Goal: Check status: Check status

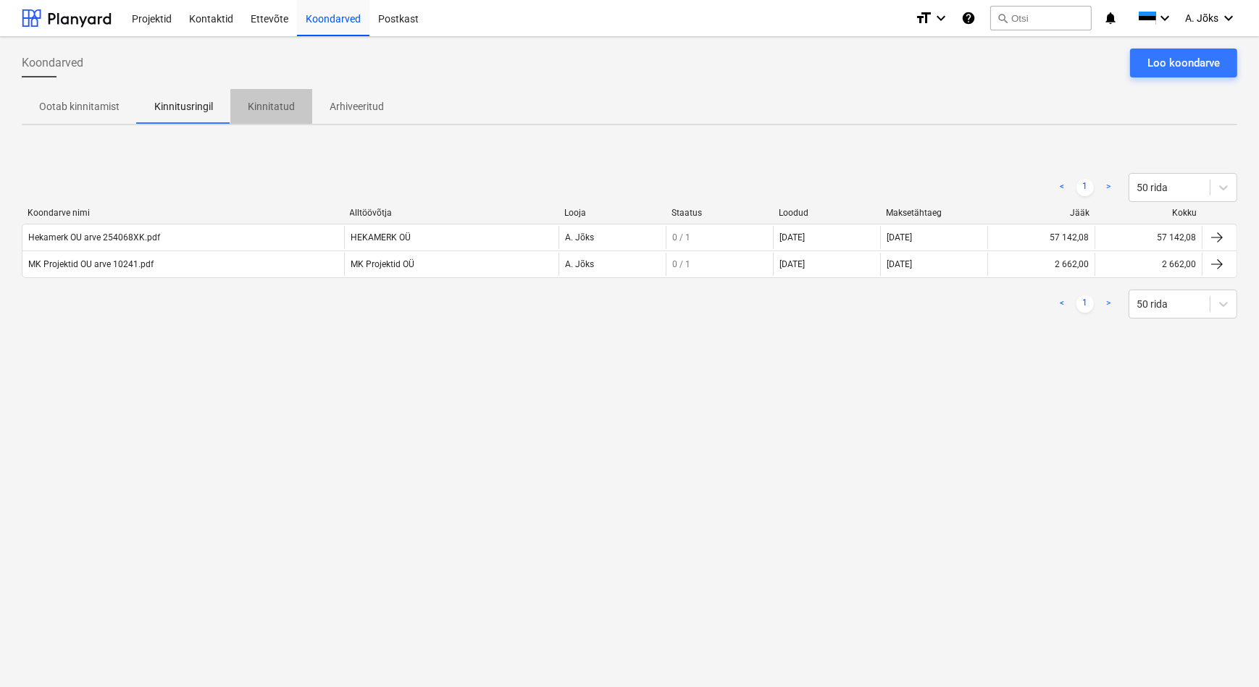
click at [287, 101] on p "Kinnitatud" at bounding box center [271, 106] width 47 height 15
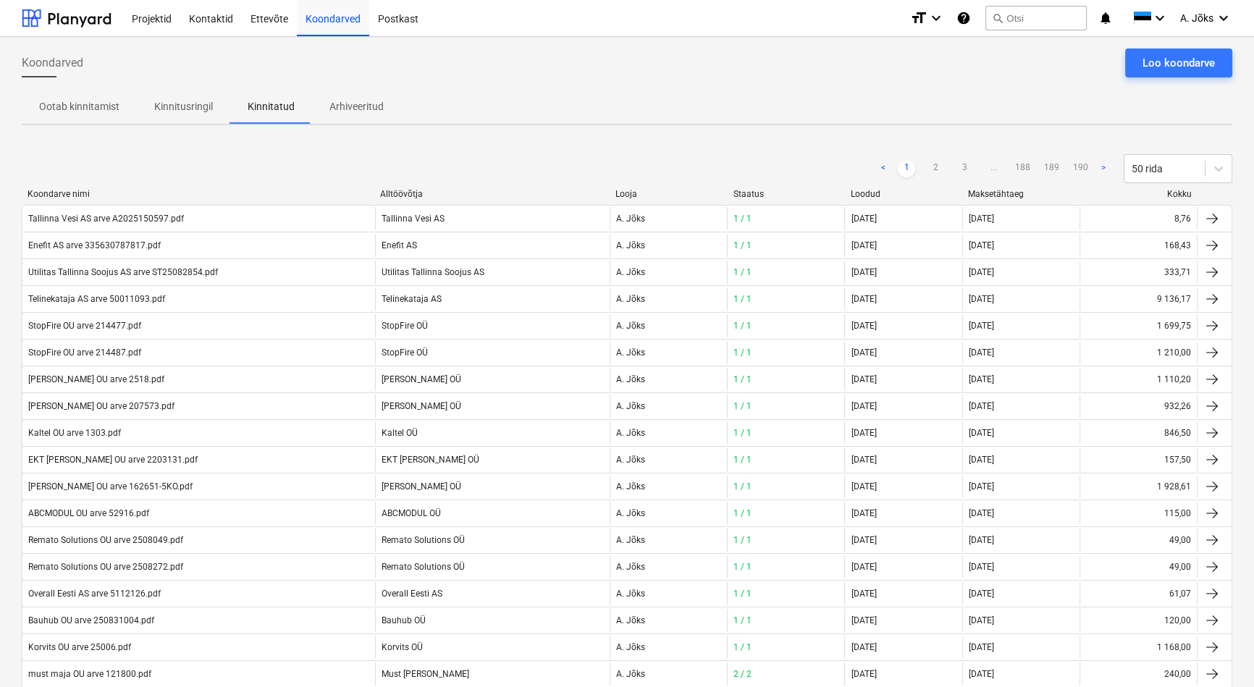
click at [172, 109] on p "Kinnitusringil" at bounding box center [183, 106] width 59 height 15
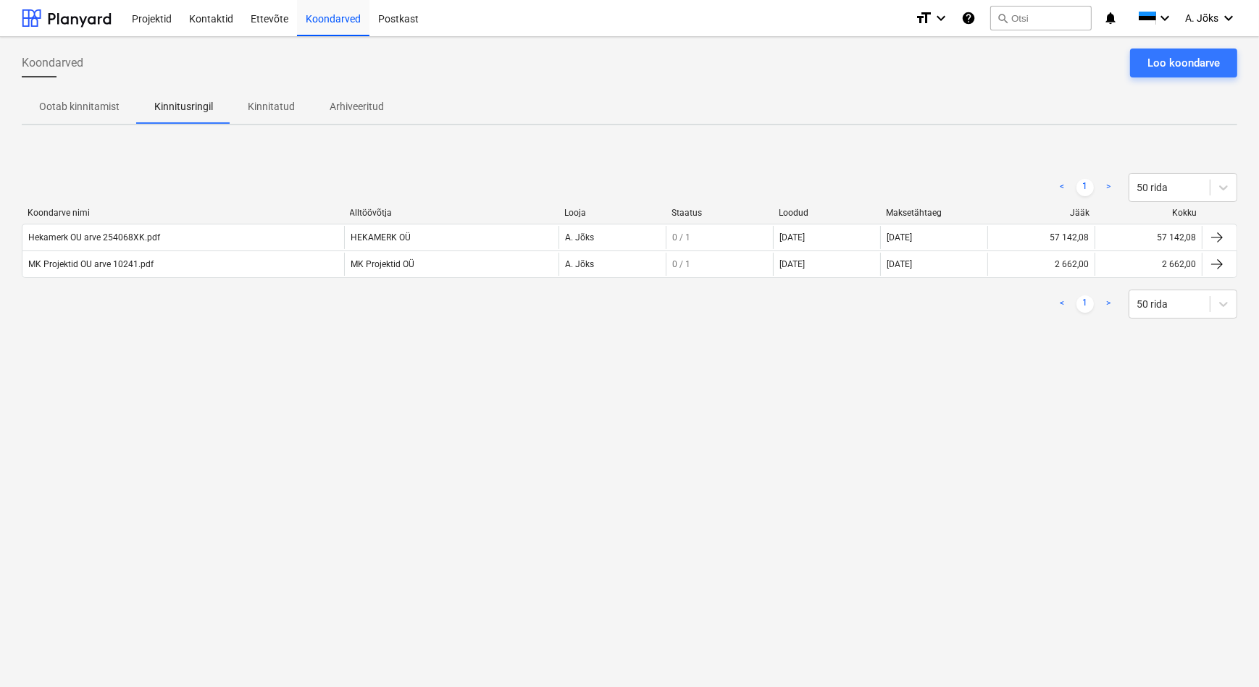
click at [543, 87] on div "Koondarved Loo koondarve" at bounding box center [629, 69] width 1215 height 41
click at [725, 411] on div "Koondarved Loo koondarve Ootab kinnitamist Kinnitusringil Kinnitatud Arhiveerit…" at bounding box center [629, 362] width 1259 height 650
click at [437, 534] on div "Koondarved Loo koondarve Ootab kinnitamist Kinnitusringil Kinnitatud Arhiveerit…" at bounding box center [629, 362] width 1259 height 650
click at [474, 382] on div "Koondarved Loo koondarve Ootab kinnitamist Kinnitusringil Kinnitatud Arhiveerit…" at bounding box center [629, 362] width 1259 height 650
drag, startPoint x: 427, startPoint y: 410, endPoint x: 429, endPoint y: 386, distance: 23.9
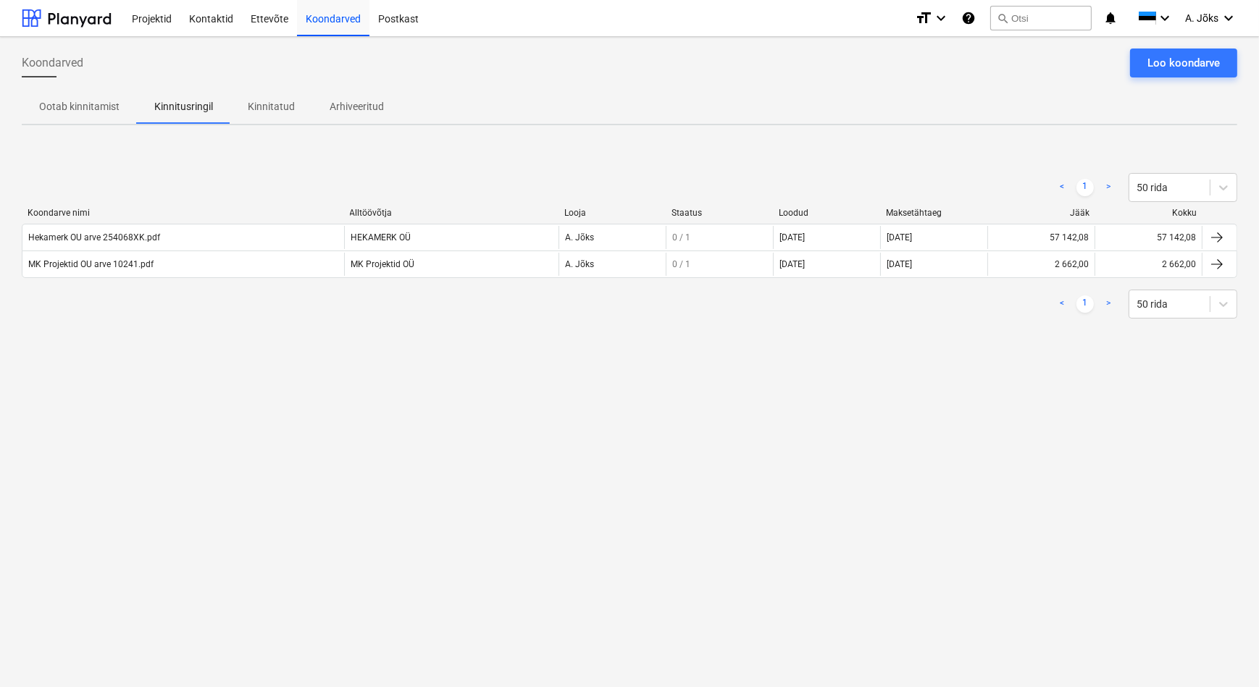
click at [428, 408] on div "Koondarved Loo koondarve Ootab kinnitamist Kinnitusringil Kinnitatud Arhiveerit…" at bounding box center [629, 362] width 1259 height 650
click at [284, 102] on p "Kinnitatud" at bounding box center [271, 106] width 47 height 15
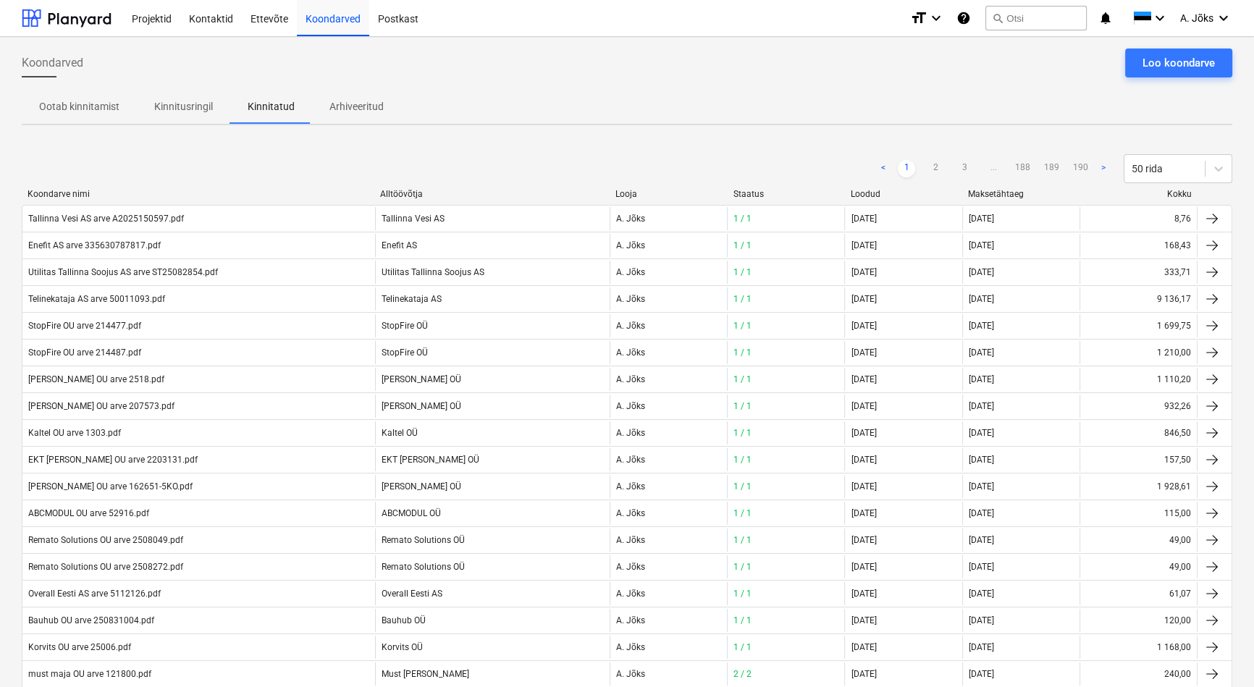
click at [188, 106] on p "Kinnitusringil" at bounding box center [183, 106] width 59 height 15
